Goal: Check status: Check status

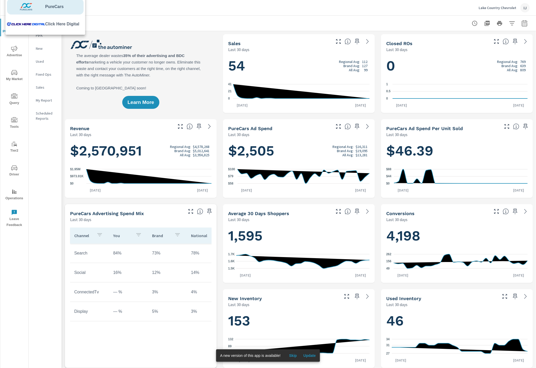
scroll to position [0, 0]
click at [65, 24] on span "Click Here Digital" at bounding box center [62, 24] width 34 height 6
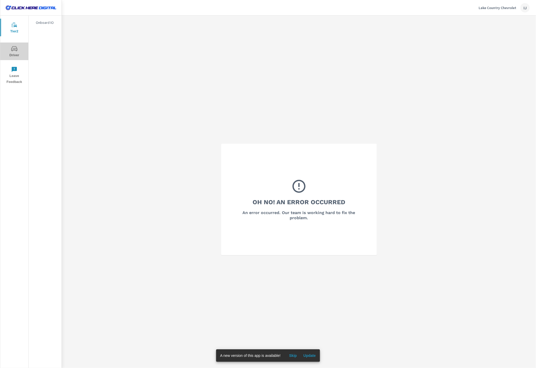
click at [13, 46] on icon "nav menu" at bounding box center [14, 49] width 6 height 6
